Goal: Task Accomplishment & Management: Use online tool/utility

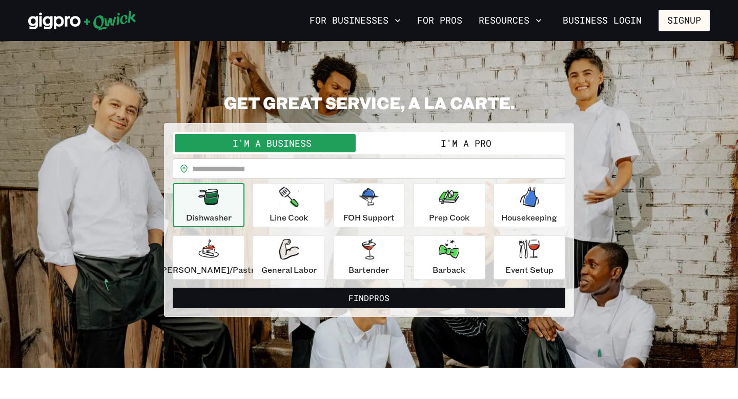
click at [300, 147] on button "I'm a Business" at bounding box center [272, 143] width 194 height 18
click at [300, 212] on p "Line Cook" at bounding box center [289, 217] width 38 height 12
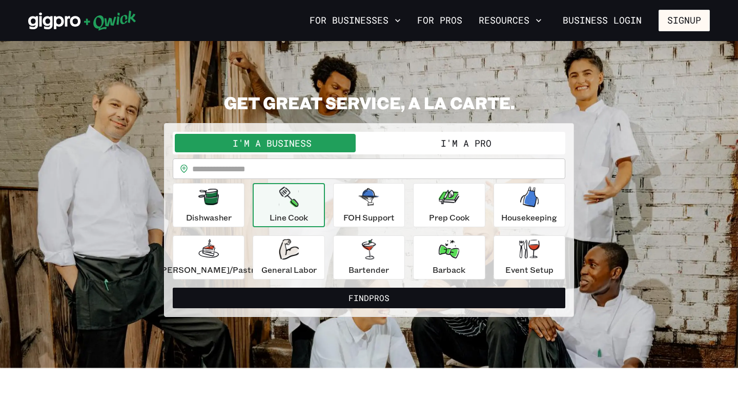
click at [295, 168] on input "text" at bounding box center [378, 168] width 373 height 20
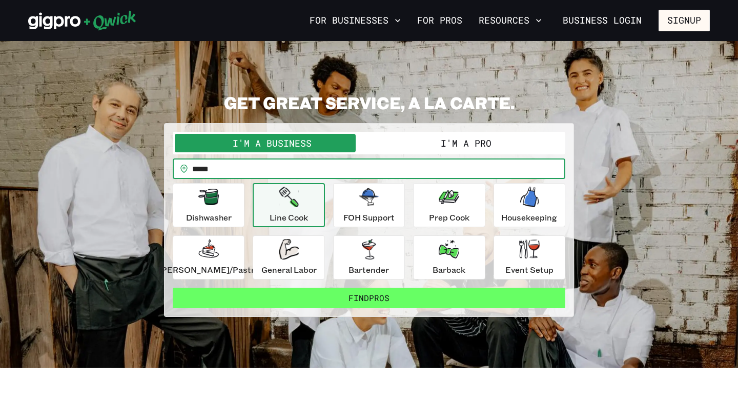
type input "*****"
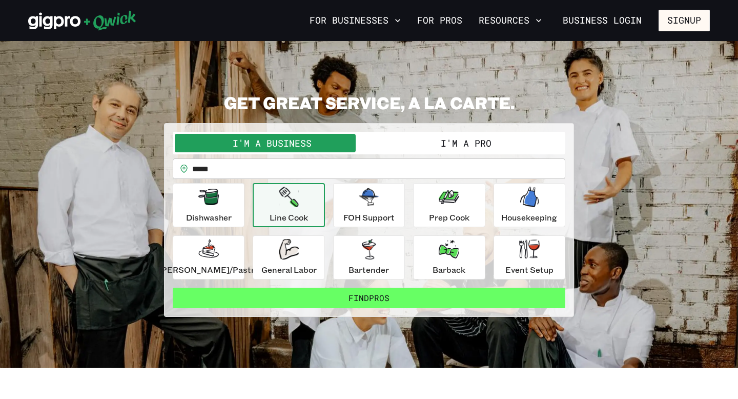
click at [341, 295] on button "Find Pros" at bounding box center [369, 297] width 392 height 20
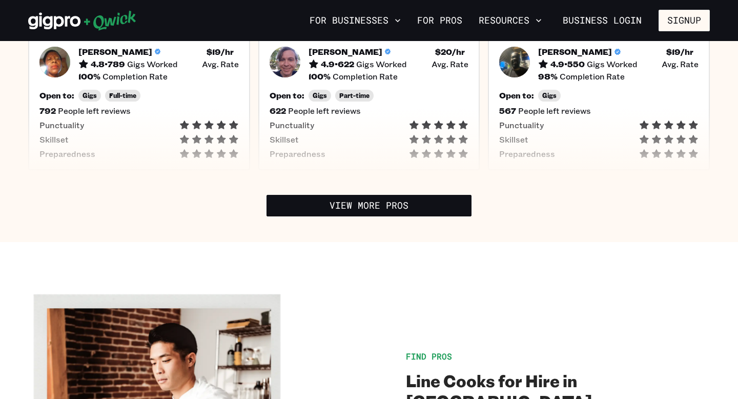
scroll to position [447, 0]
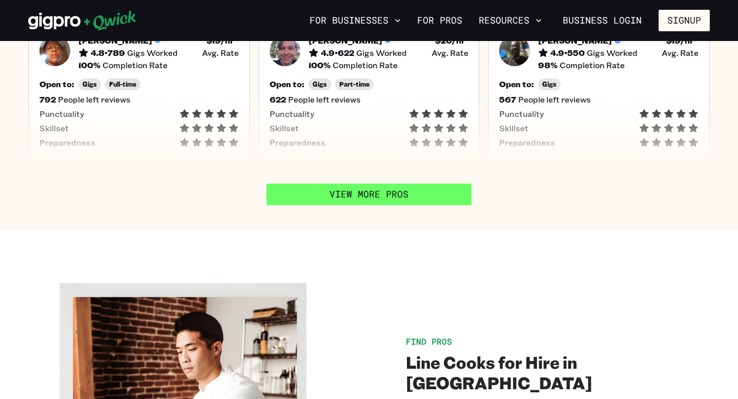
click at [401, 184] on link "View More Pros" at bounding box center [368, 194] width 205 height 22
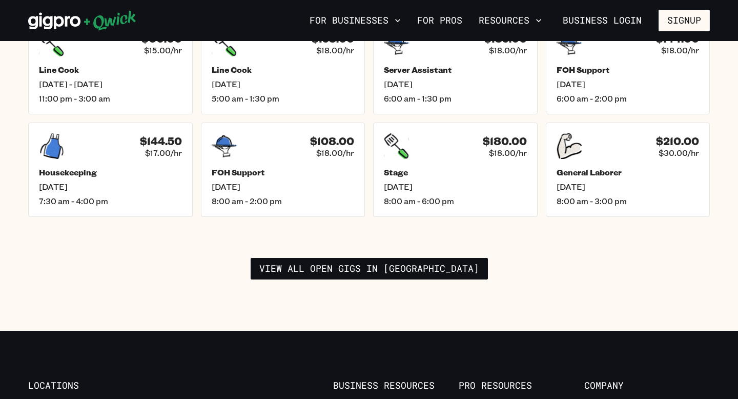
scroll to position [1534, 0]
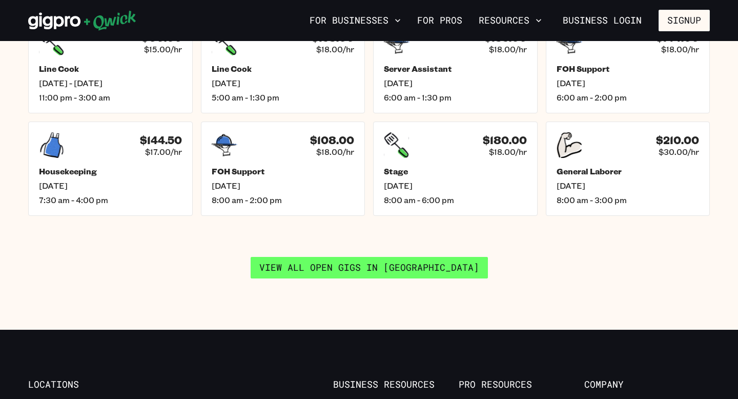
click at [386, 257] on link "View all open gigs in Charleston" at bounding box center [369, 268] width 237 height 22
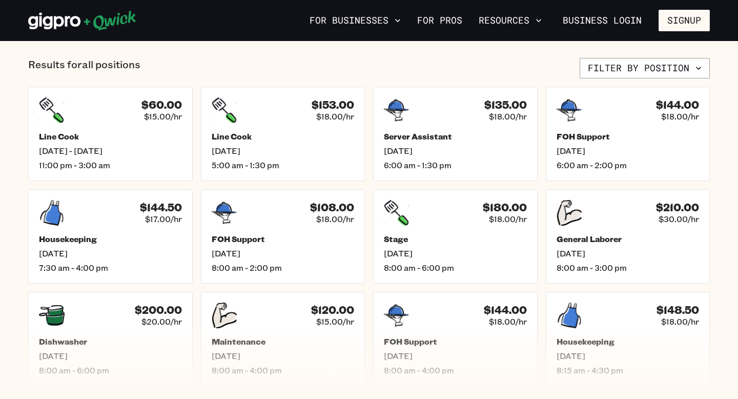
scroll to position [417, 0]
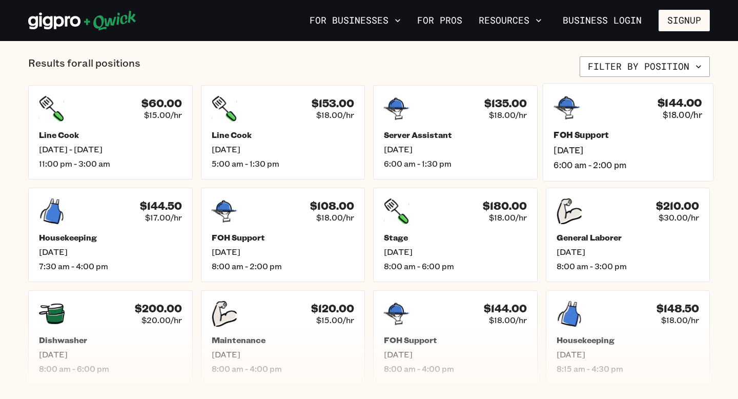
click at [575, 125] on div "$144.00 $18.00/hr FOH Support Thu, Sep 4 6:00 am - 2:00 pm" at bounding box center [627, 132] width 171 height 98
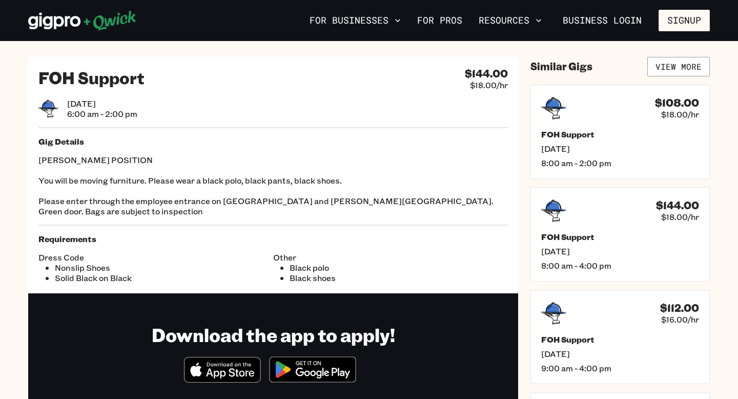
scroll to position [12, 0]
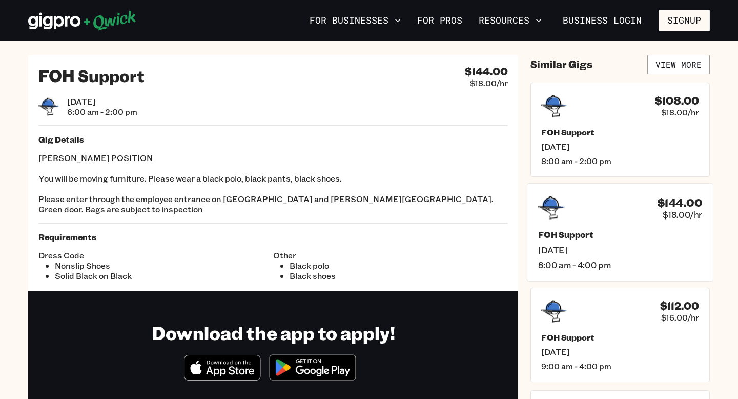
click at [557, 231] on h5 "FOH Support" at bounding box center [620, 234] width 164 height 11
